Goal: Transaction & Acquisition: Obtain resource

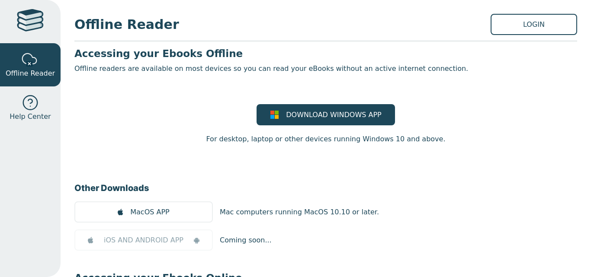
click at [547, 21] on link "LOGIN" at bounding box center [533, 24] width 86 height 21
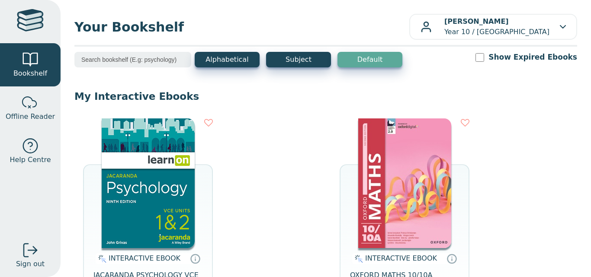
scroll to position [120, 0]
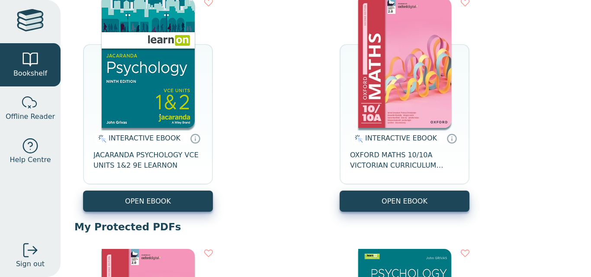
click at [127, 205] on button "OPEN EBOOK" at bounding box center [148, 201] width 130 height 21
